Goal: Check status: Check status

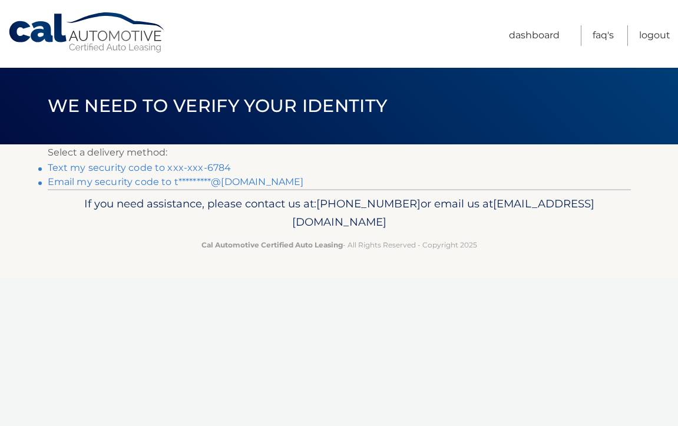
click at [184, 164] on link "Text my security code to xxx-xxx-6784" at bounding box center [140, 167] width 184 height 11
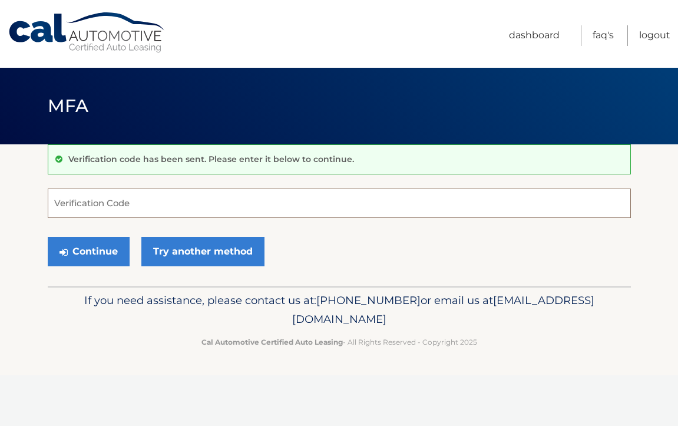
click at [161, 200] on input "Verification Code" at bounding box center [339, 203] width 583 height 29
paste input "810552"
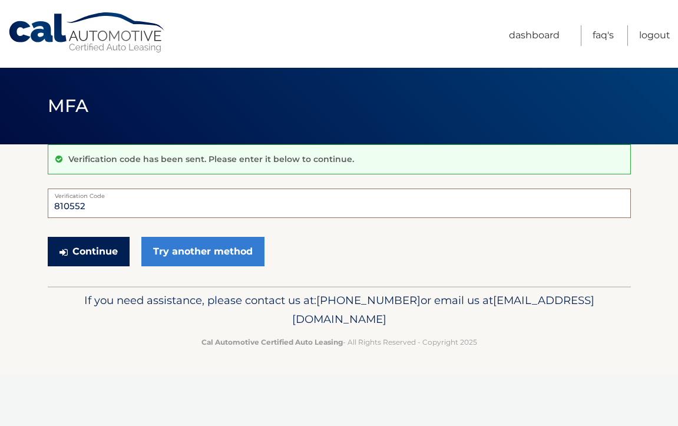
type input "810552"
click at [93, 248] on button "Continue" at bounding box center [89, 251] width 82 height 29
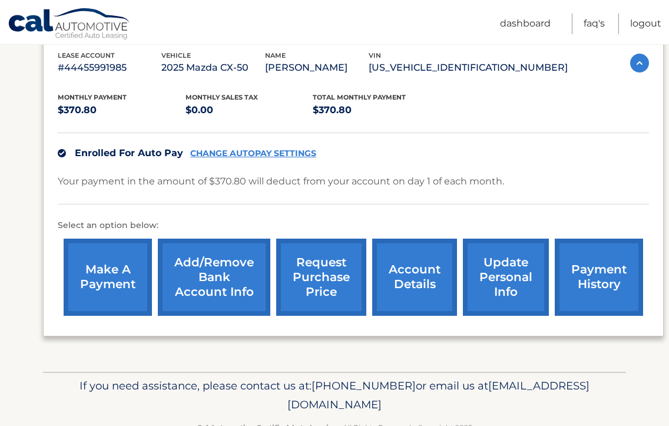
scroll to position [243, 0]
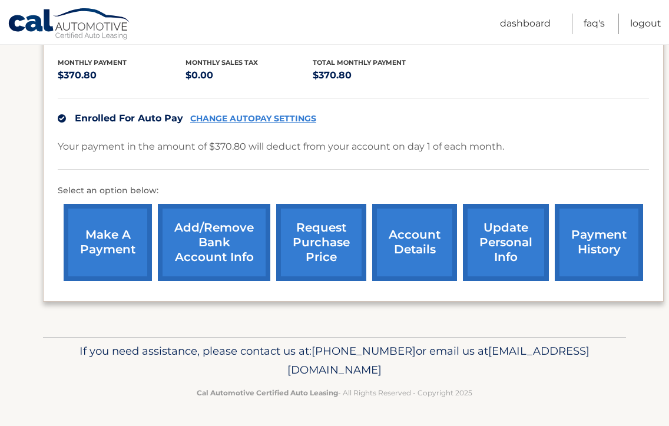
click at [570, 262] on link "payment history" at bounding box center [599, 242] width 88 height 77
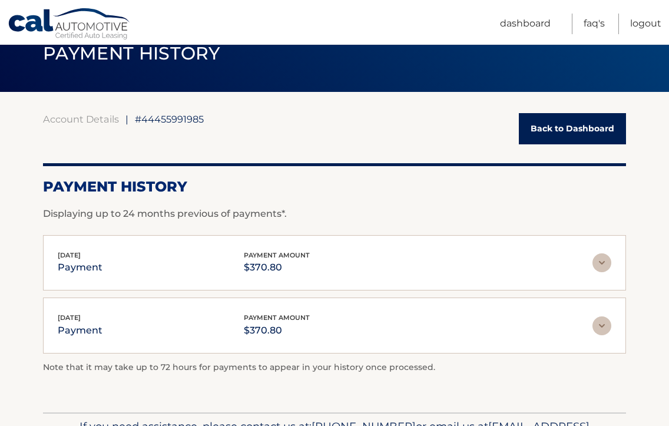
scroll to position [127, 0]
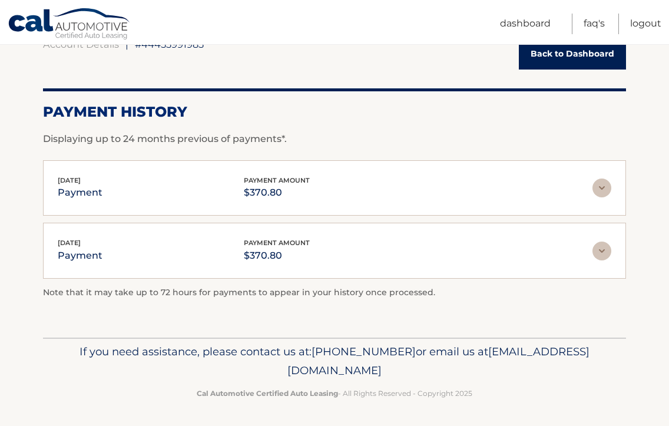
click at [603, 188] on img at bounding box center [602, 188] width 19 height 19
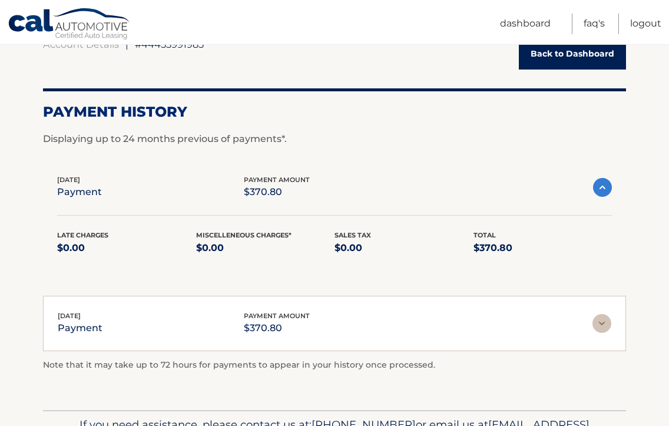
click at [607, 189] on img at bounding box center [602, 187] width 19 height 19
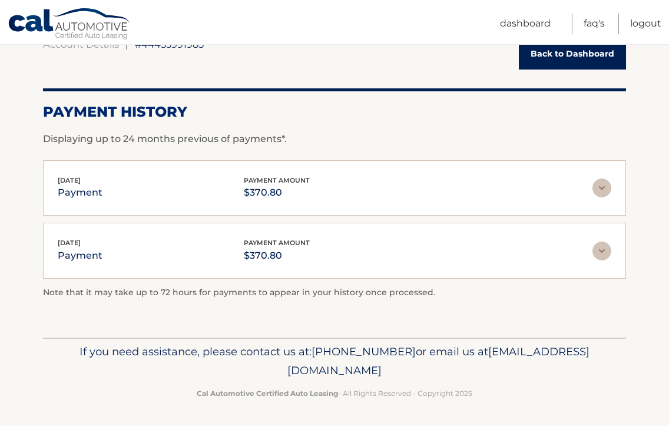
scroll to position [0, 0]
